Goal: Communication & Community: Answer question/provide support

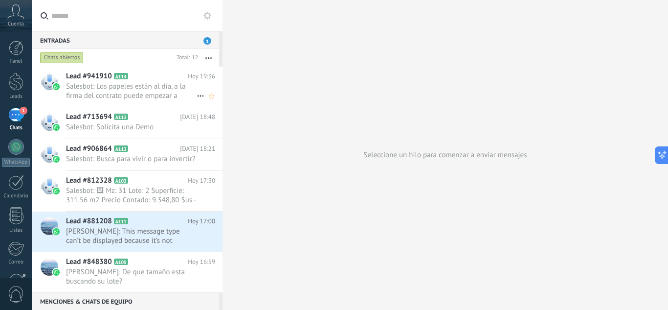
click at [157, 94] on span "Salesbot: Los papeles están al día, a la firma del contrato puede empezar a con…" at bounding box center [131, 91] width 131 height 19
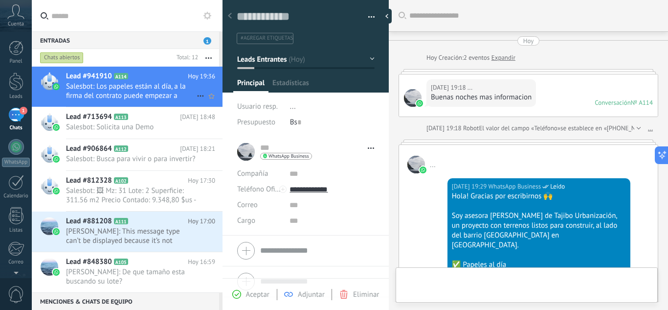
scroll to position [772, 0]
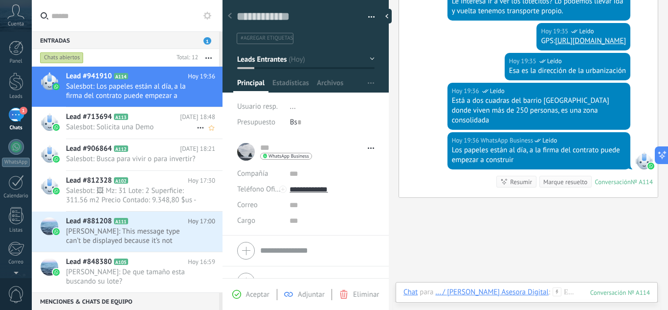
click at [154, 124] on span "Salesbot: Solicita una Demo" at bounding box center [131, 126] width 131 height 9
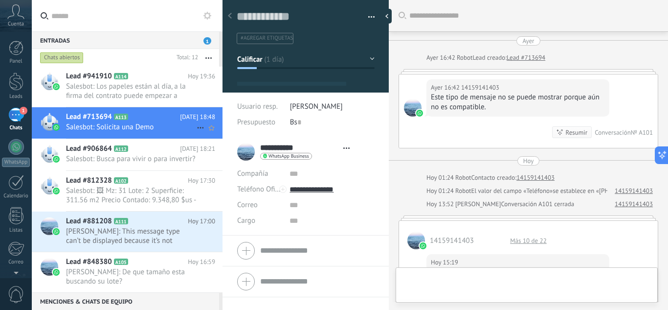
type textarea "**********"
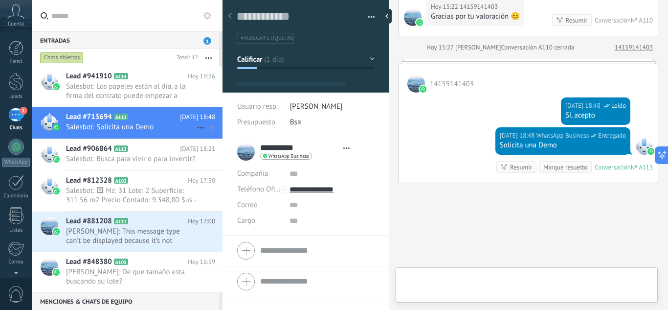
scroll to position [15, 0]
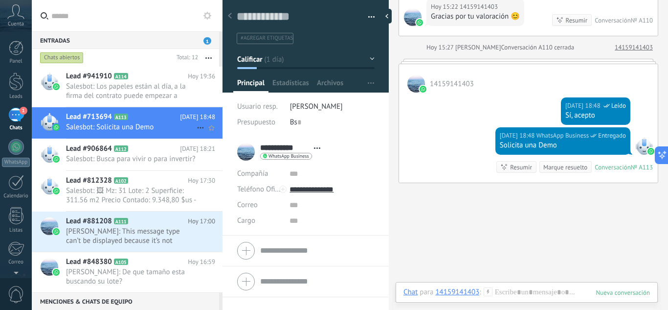
click at [198, 127] on use at bounding box center [200, 127] width 6 height 1
click at [218, 135] on span "Conversación cerrada" at bounding box center [244, 133] width 67 height 20
